Goal: Task Accomplishment & Management: Manage account settings

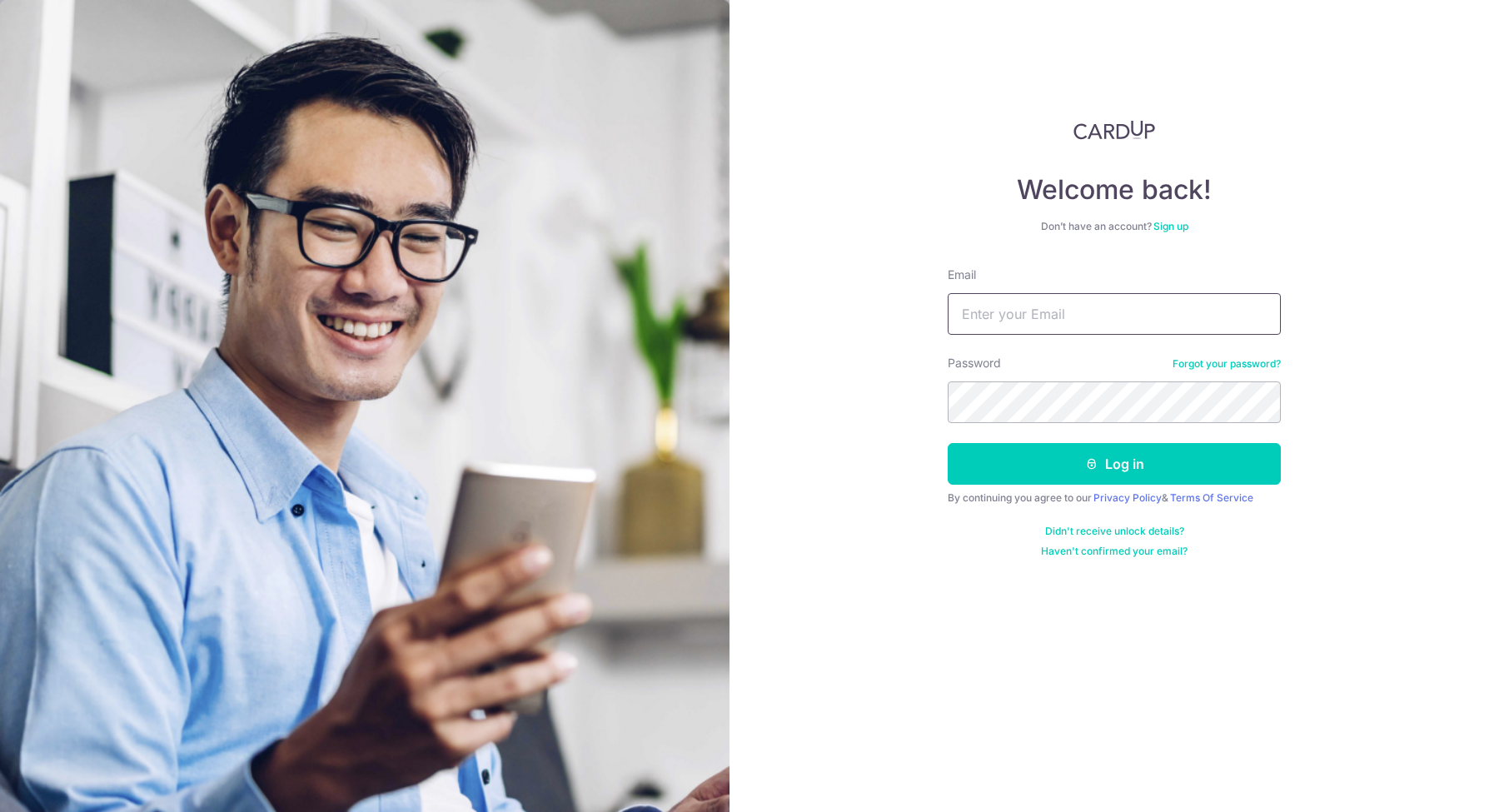
type input "[EMAIL_ADDRESS][DOMAIN_NAME]"
click at [1115, 464] on button "Log in" at bounding box center [1115, 464] width 334 height 42
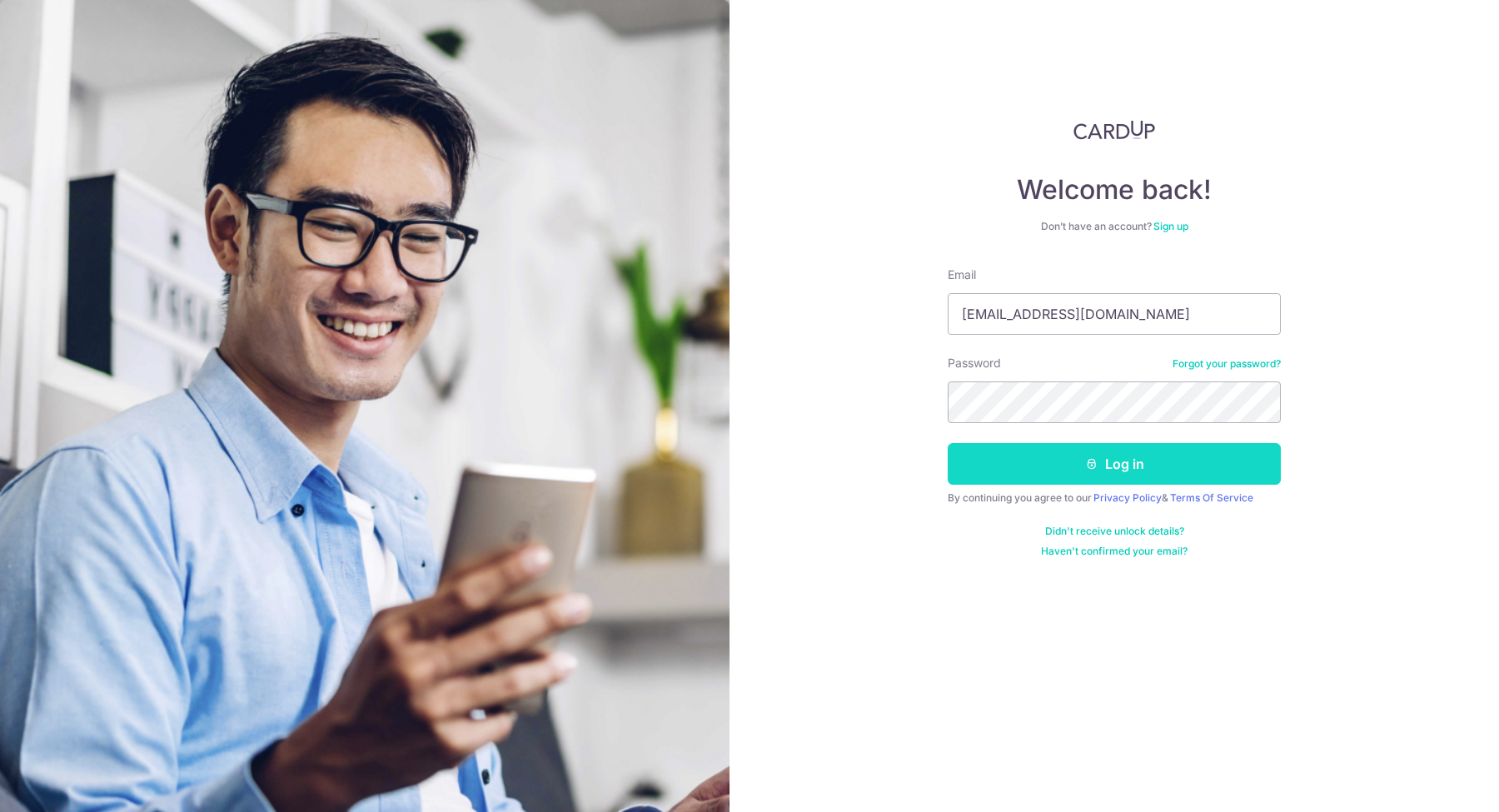
click at [1046, 476] on button "Log in" at bounding box center [1115, 464] width 334 height 42
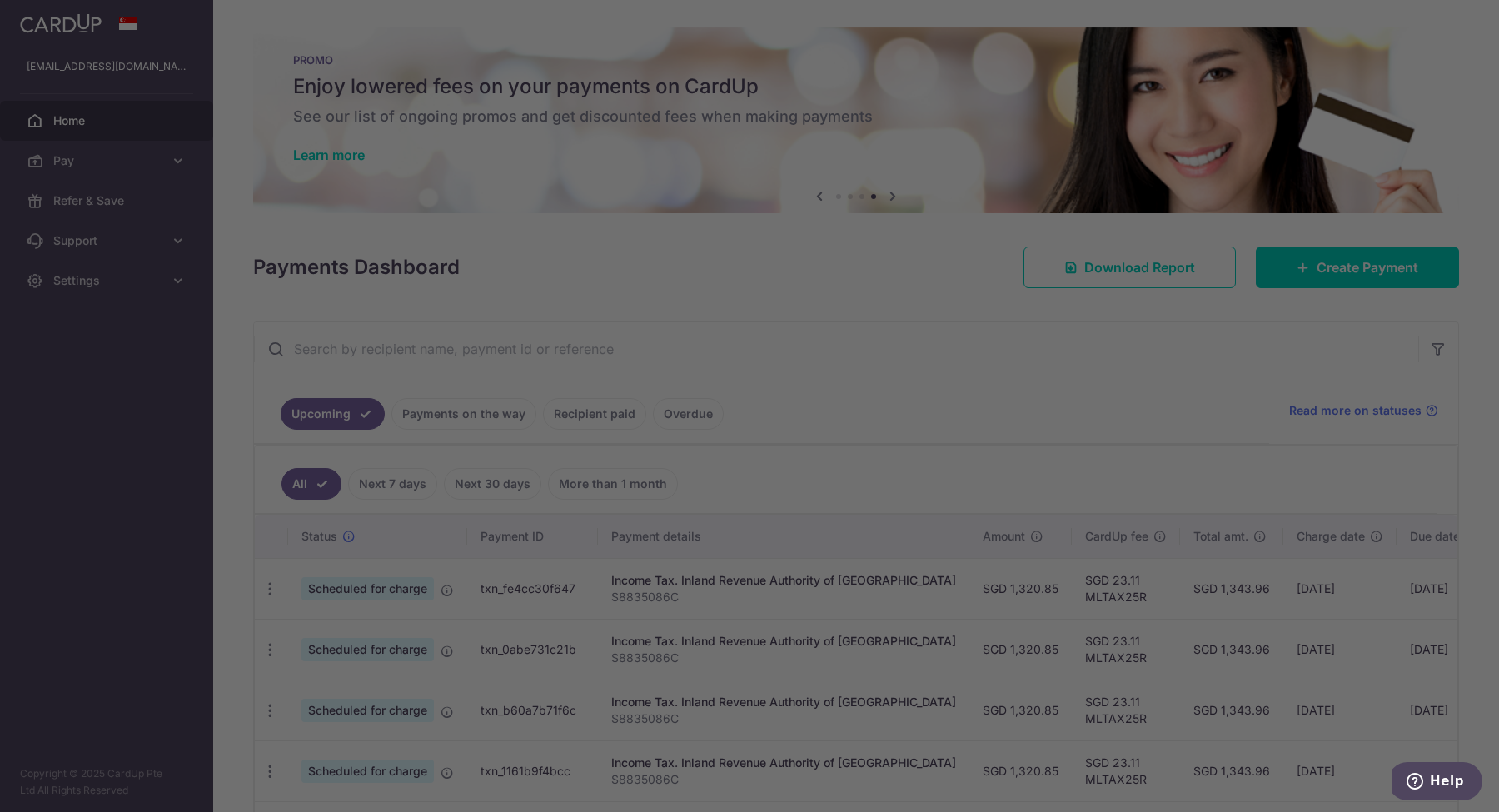
click at [1174, 451] on div at bounding box center [757, 410] width 1514 height 820
click at [1166, 396] on div at bounding box center [757, 410] width 1514 height 820
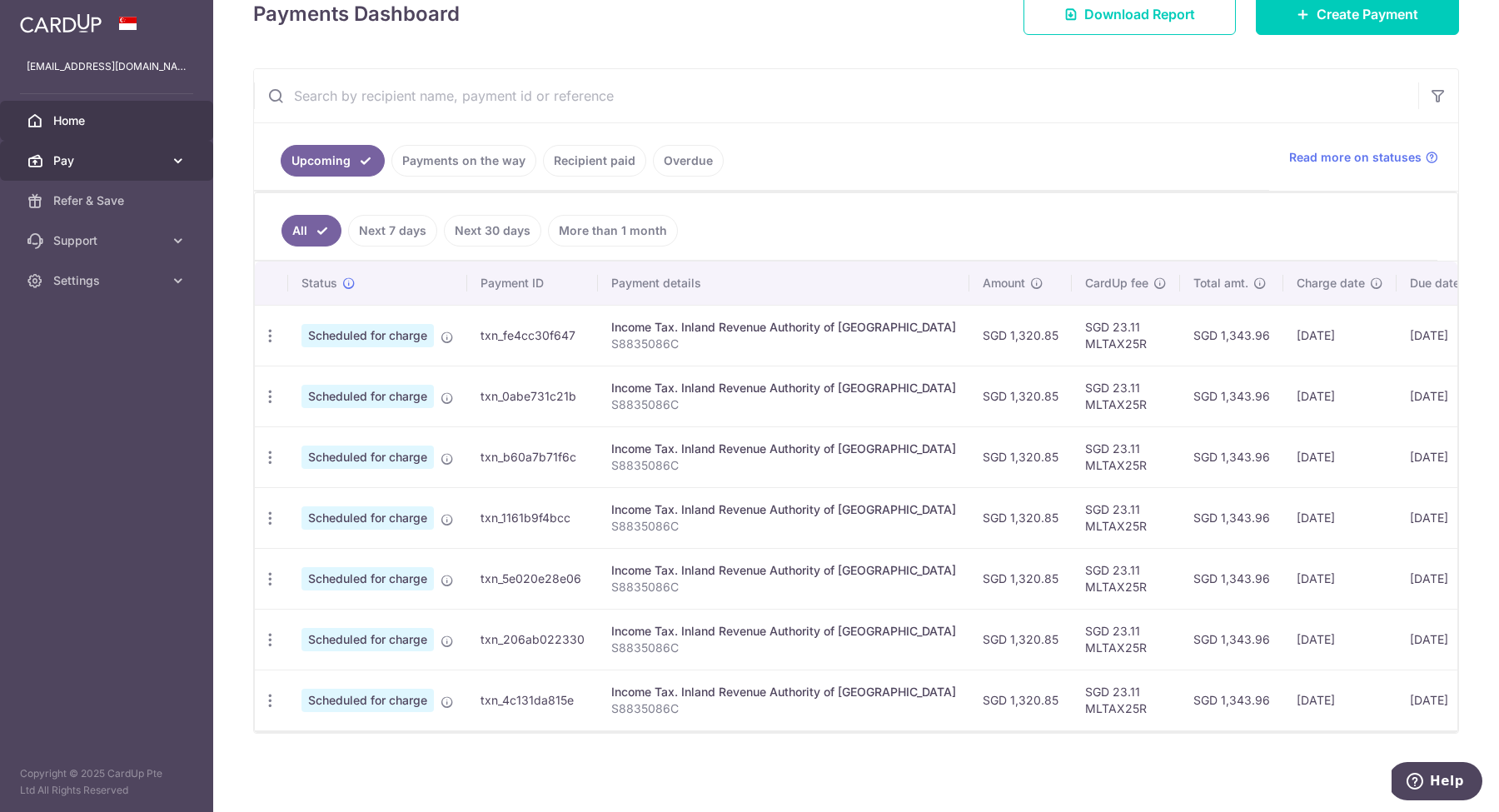
click at [179, 167] on icon at bounding box center [178, 160] width 16 height 16
click at [76, 169] on link "Pay" at bounding box center [106, 160] width 213 height 40
click at [68, 192] on span "Refer & Save" at bounding box center [108, 200] width 110 height 16
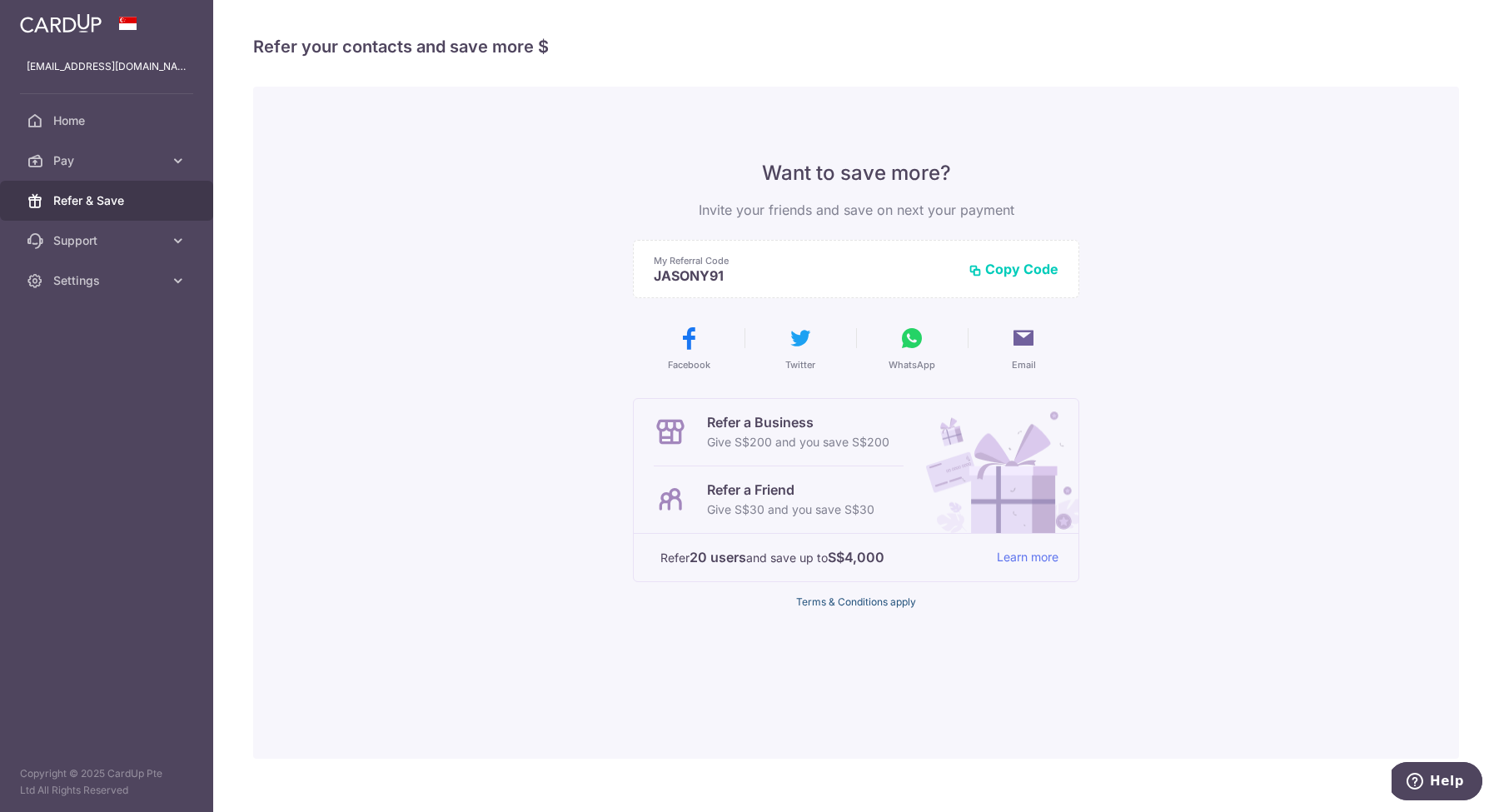
click at [819, 604] on link "Terms & Conditions apply" at bounding box center [856, 602] width 120 height 13
click at [845, 594] on div "Refer a Business Give S$200 and you save S$200 Refer a Friend Give S$30 and you…" at bounding box center [856, 503] width 447 height 211
click at [840, 600] on link "Terms & Conditions apply" at bounding box center [856, 602] width 120 height 13
click at [163, 169] on link "Pay" at bounding box center [106, 160] width 213 height 40
click at [102, 200] on span "Payments" at bounding box center [108, 200] width 110 height 16
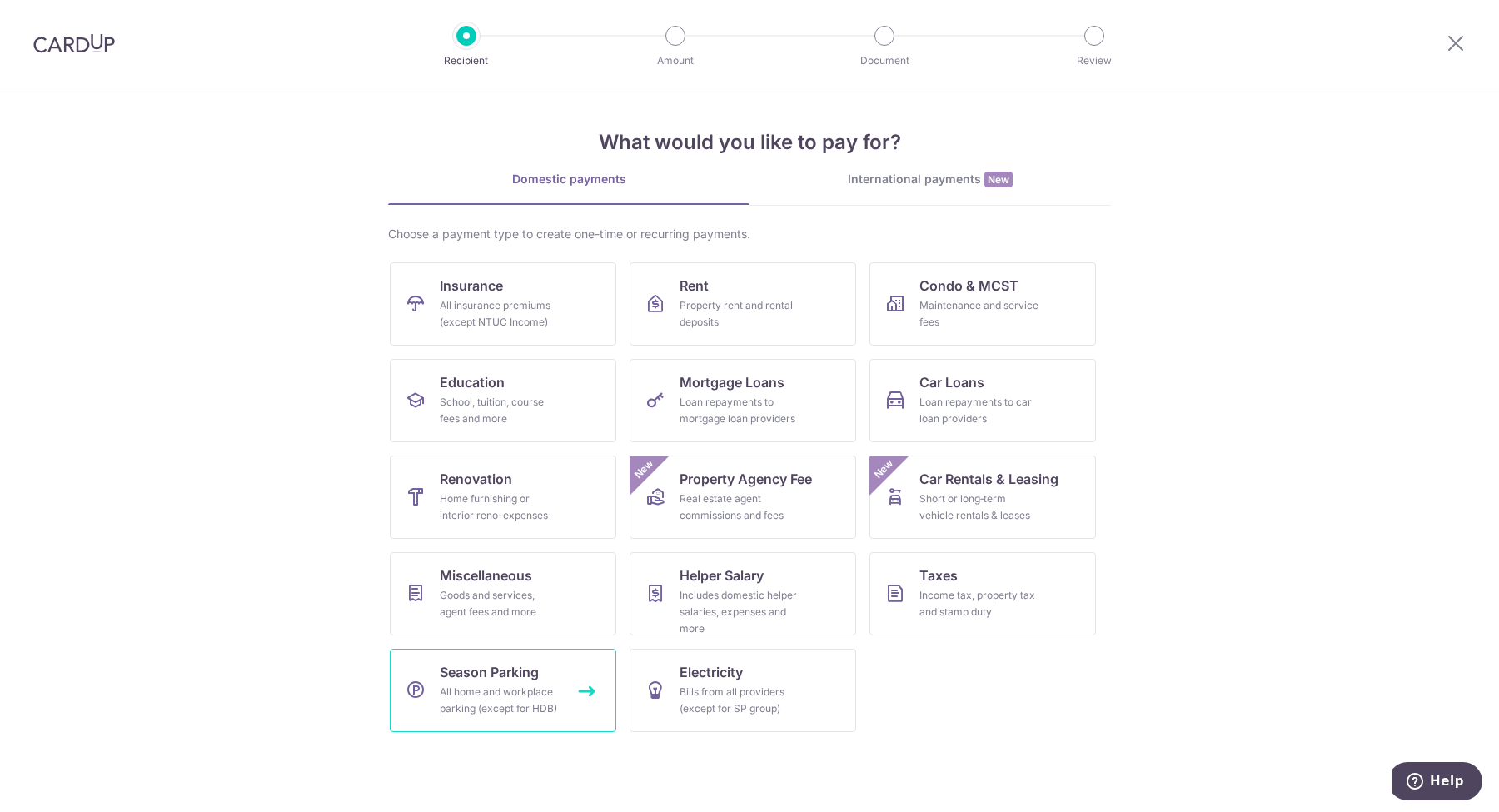
click at [545, 670] on link "Season Parking All home and workplace parking (except for HDB)" at bounding box center [503, 691] width 227 height 83
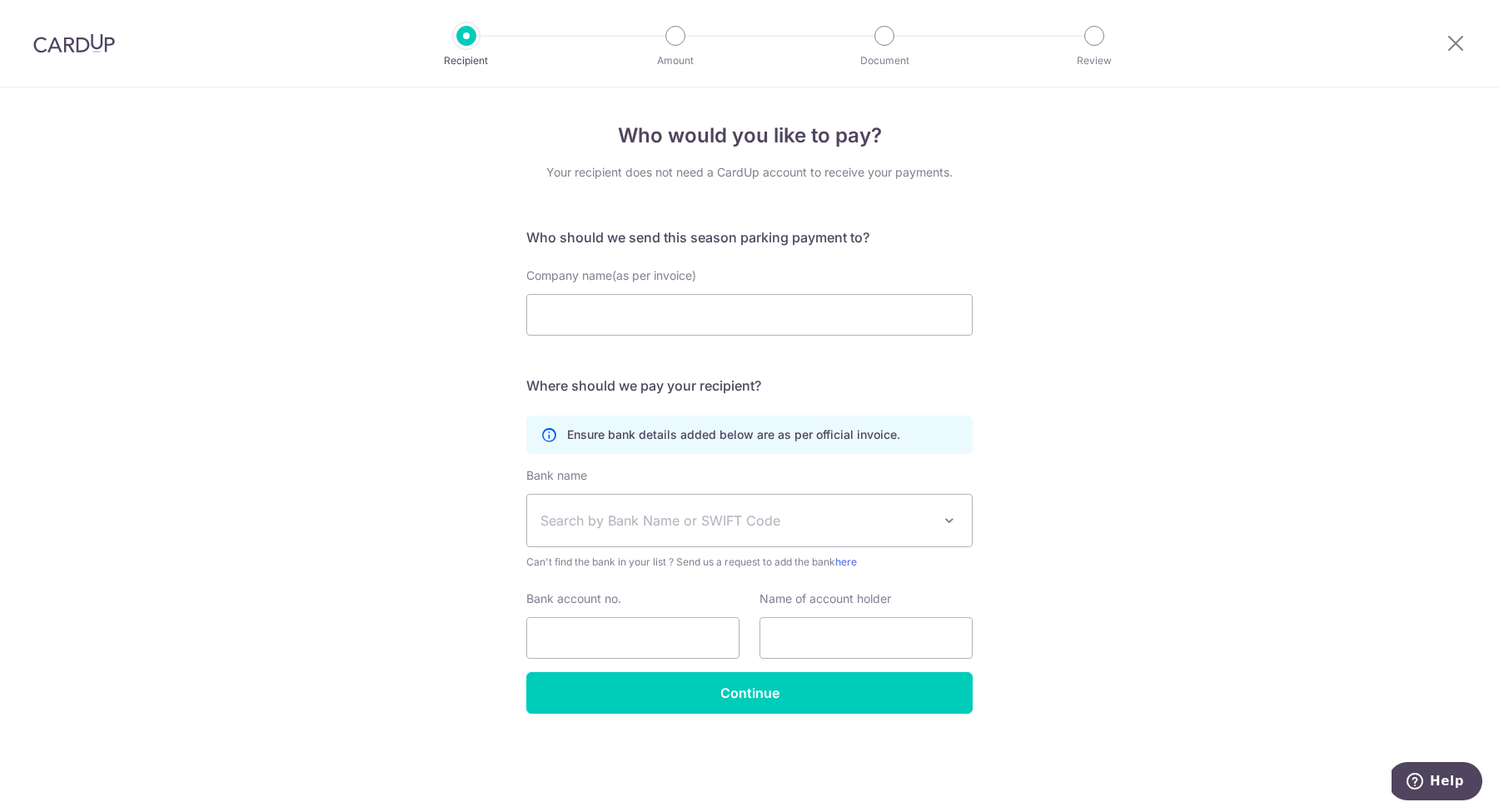
click at [96, 46] on img at bounding box center [74, 44] width 82 height 20
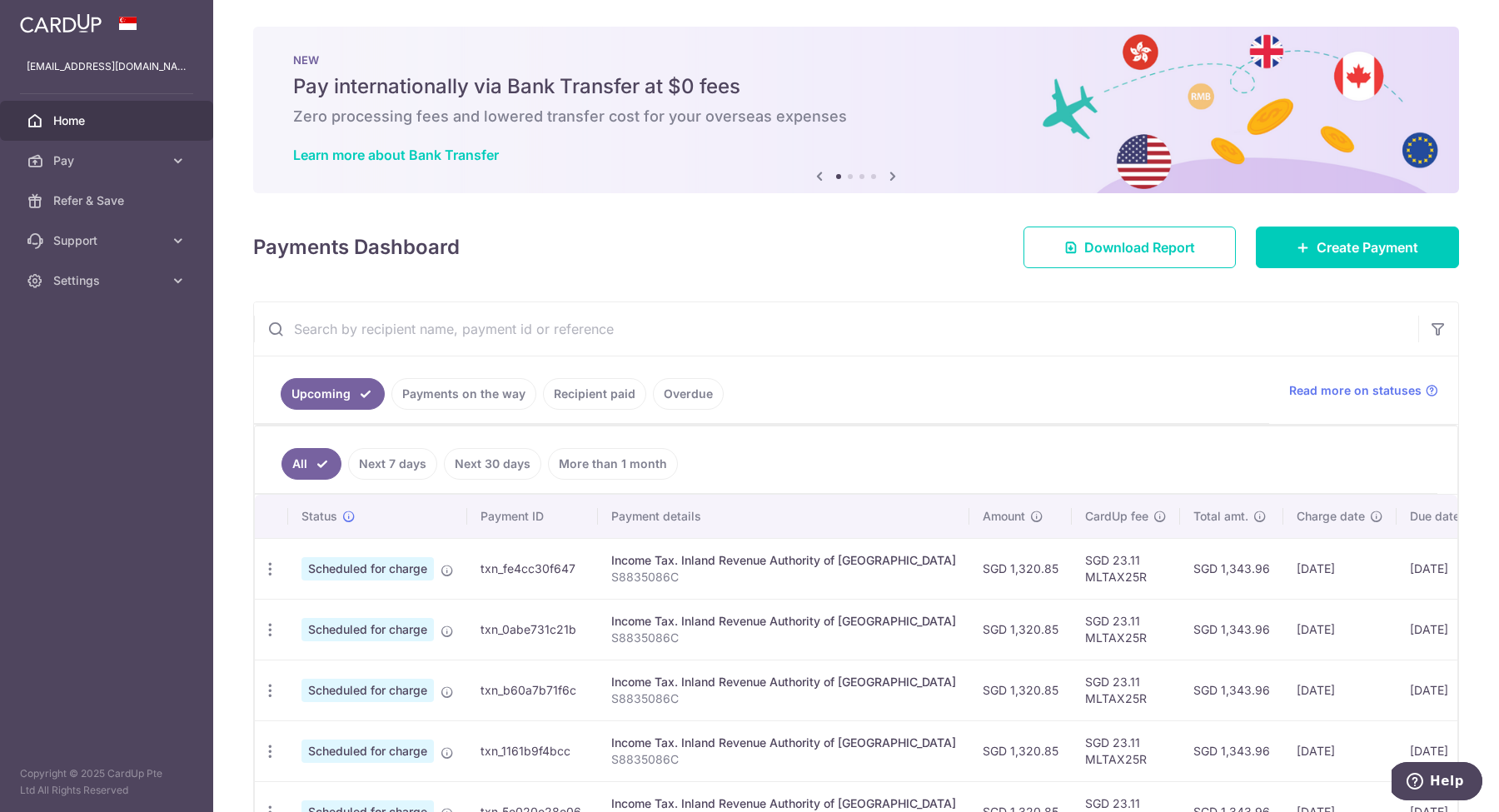
click at [566, 399] on link "Recipient paid" at bounding box center [595, 393] width 103 height 32
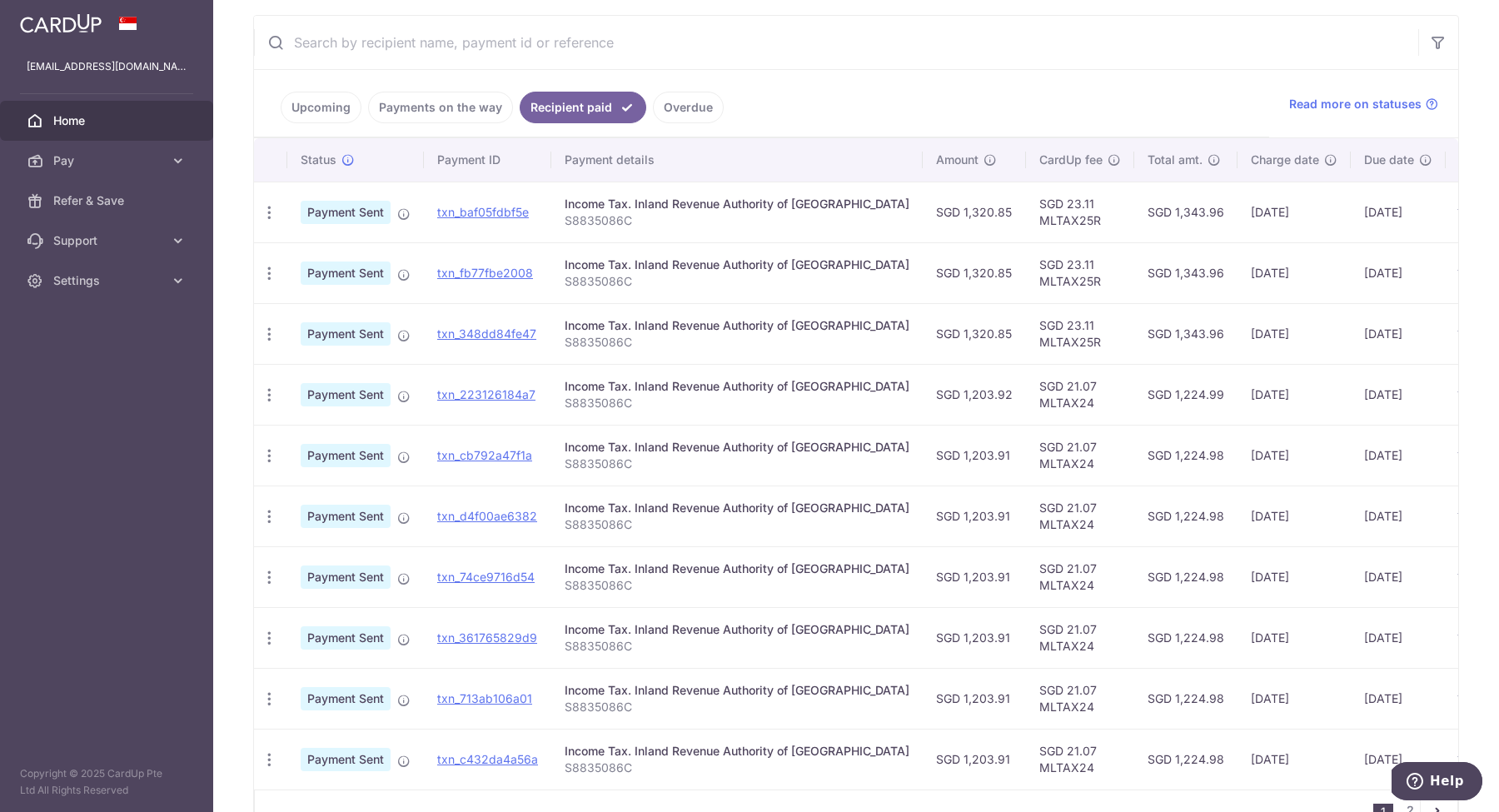
scroll to position [356, 0]
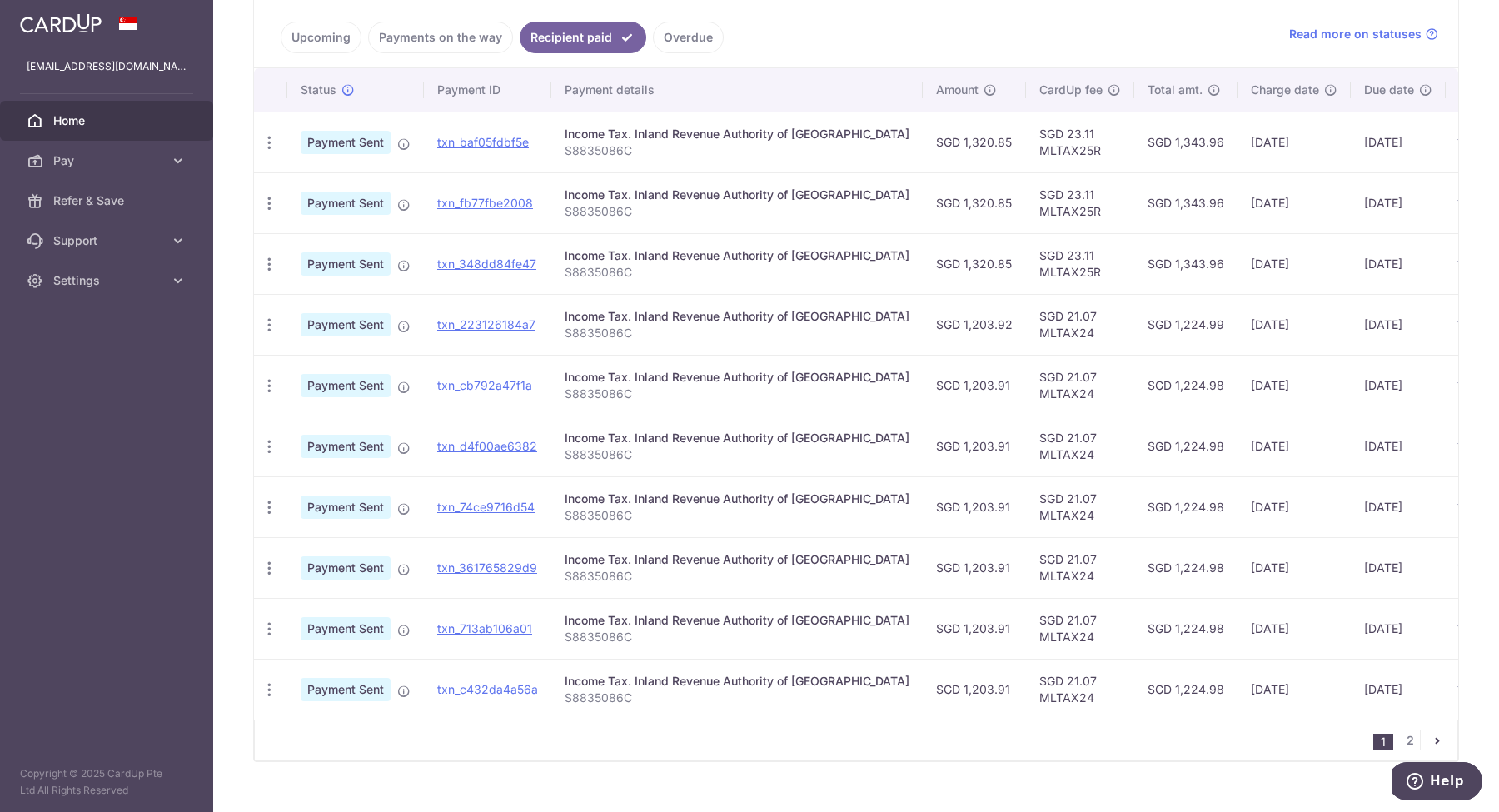
click at [1400, 738] on nav "1 2" at bounding box center [1416, 740] width 84 height 40
click at [1404, 748] on link "2" at bounding box center [1410, 740] width 20 height 20
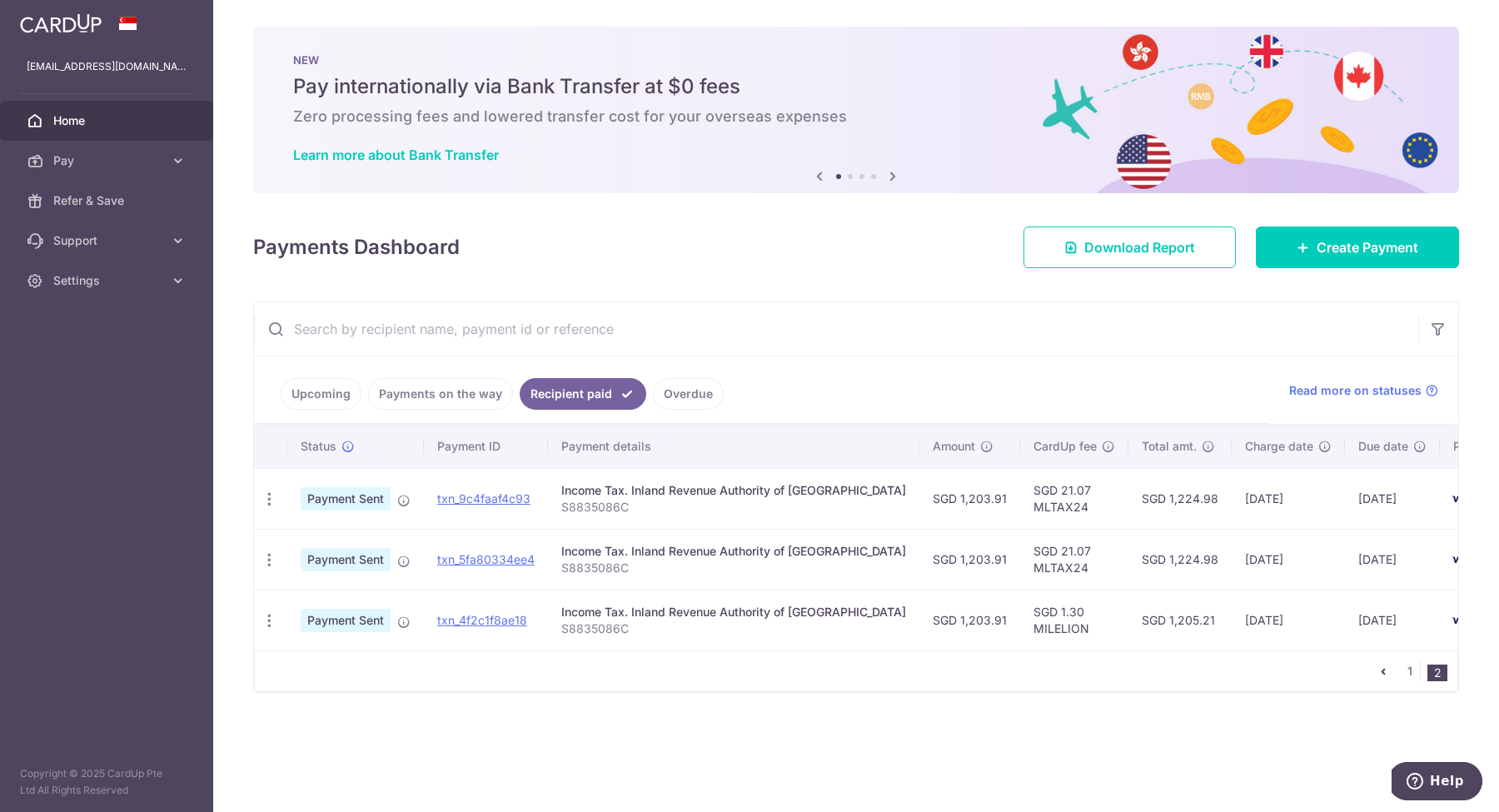
scroll to position [0, 40]
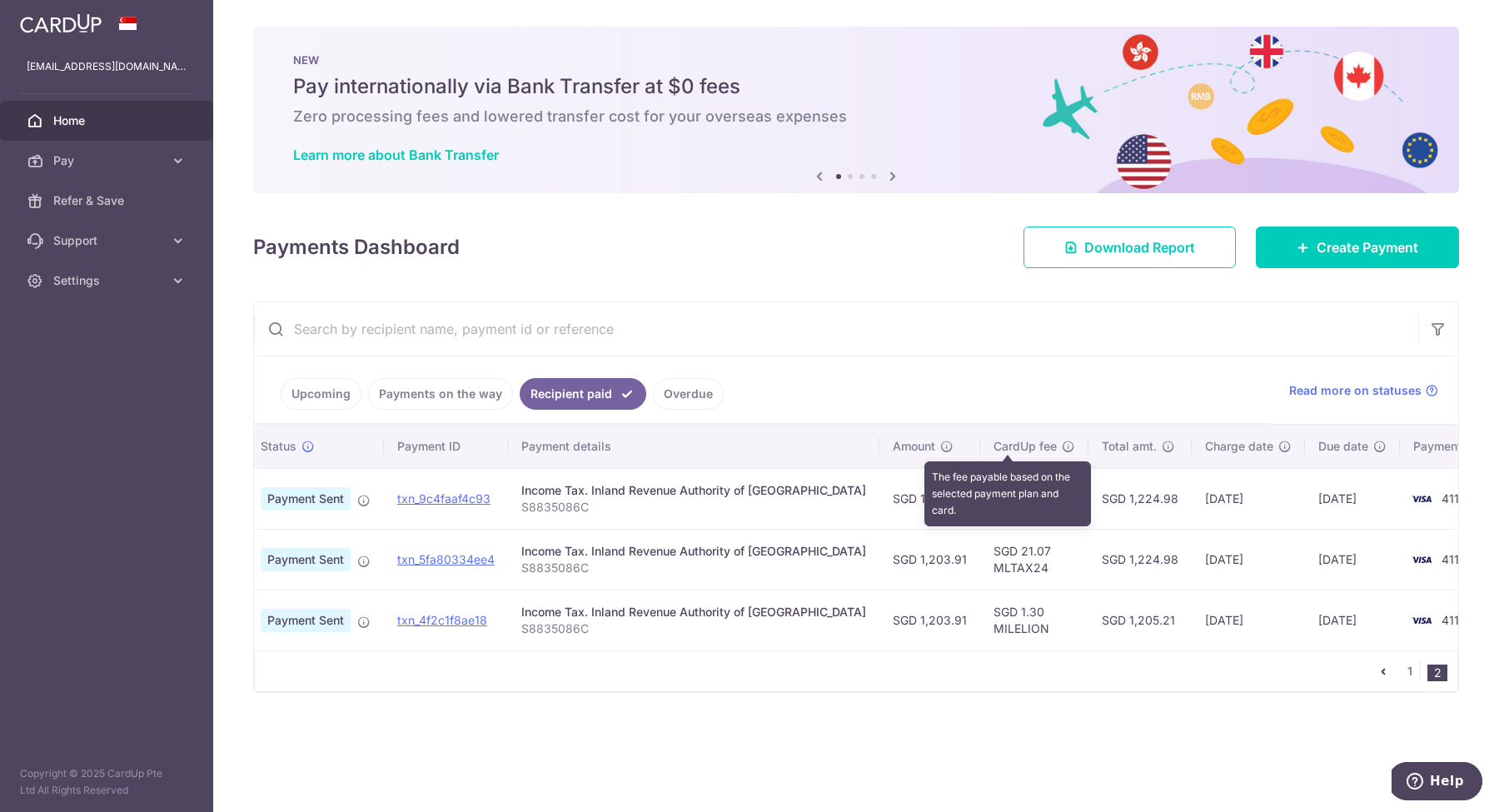
click at [1062, 445] on icon at bounding box center [1069, 446] width 14 height 14
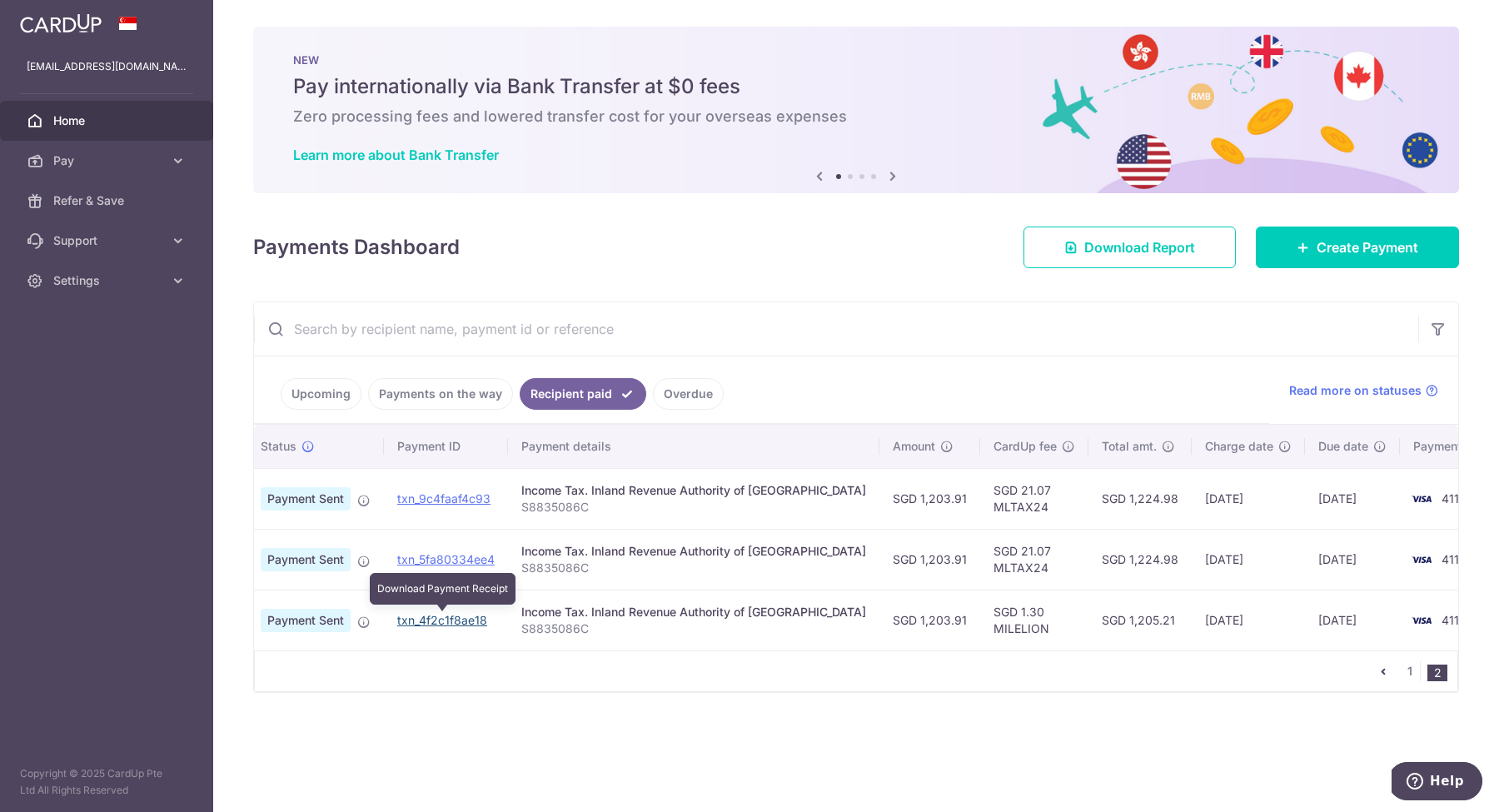
click at [440, 621] on link "txn_4f2c1f8ae18" at bounding box center [441, 620] width 90 height 14
click at [953, 277] on div "× Pause Schedule Pause all future payments in this series Pause just this one p…" at bounding box center [856, 406] width 1286 height 812
click at [149, 210] on link "Refer & Save" at bounding box center [106, 200] width 213 height 40
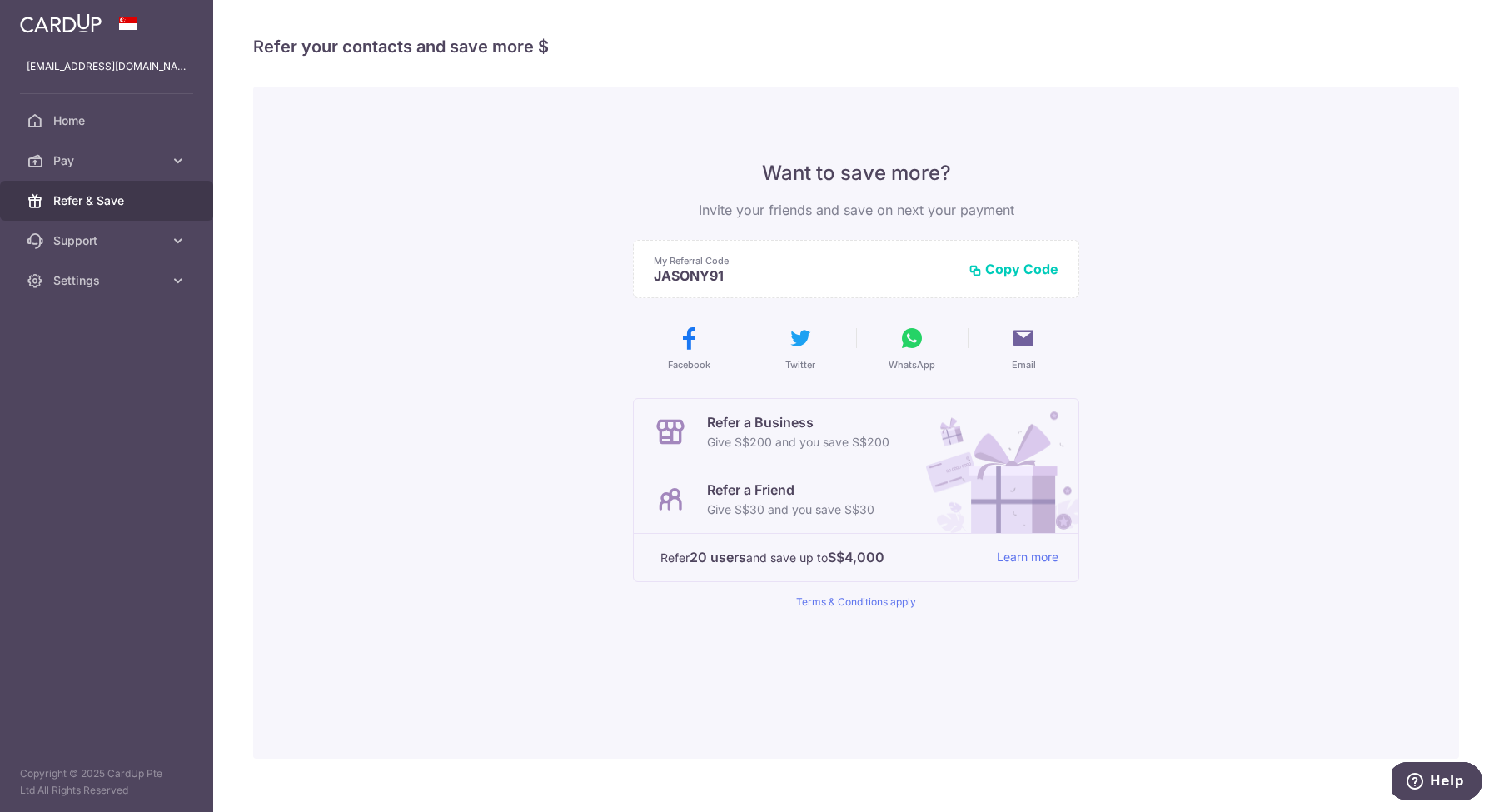
click at [1013, 271] on button "Copy Code" at bounding box center [1013, 269] width 90 height 16
